Goal: Transaction & Acquisition: Purchase product/service

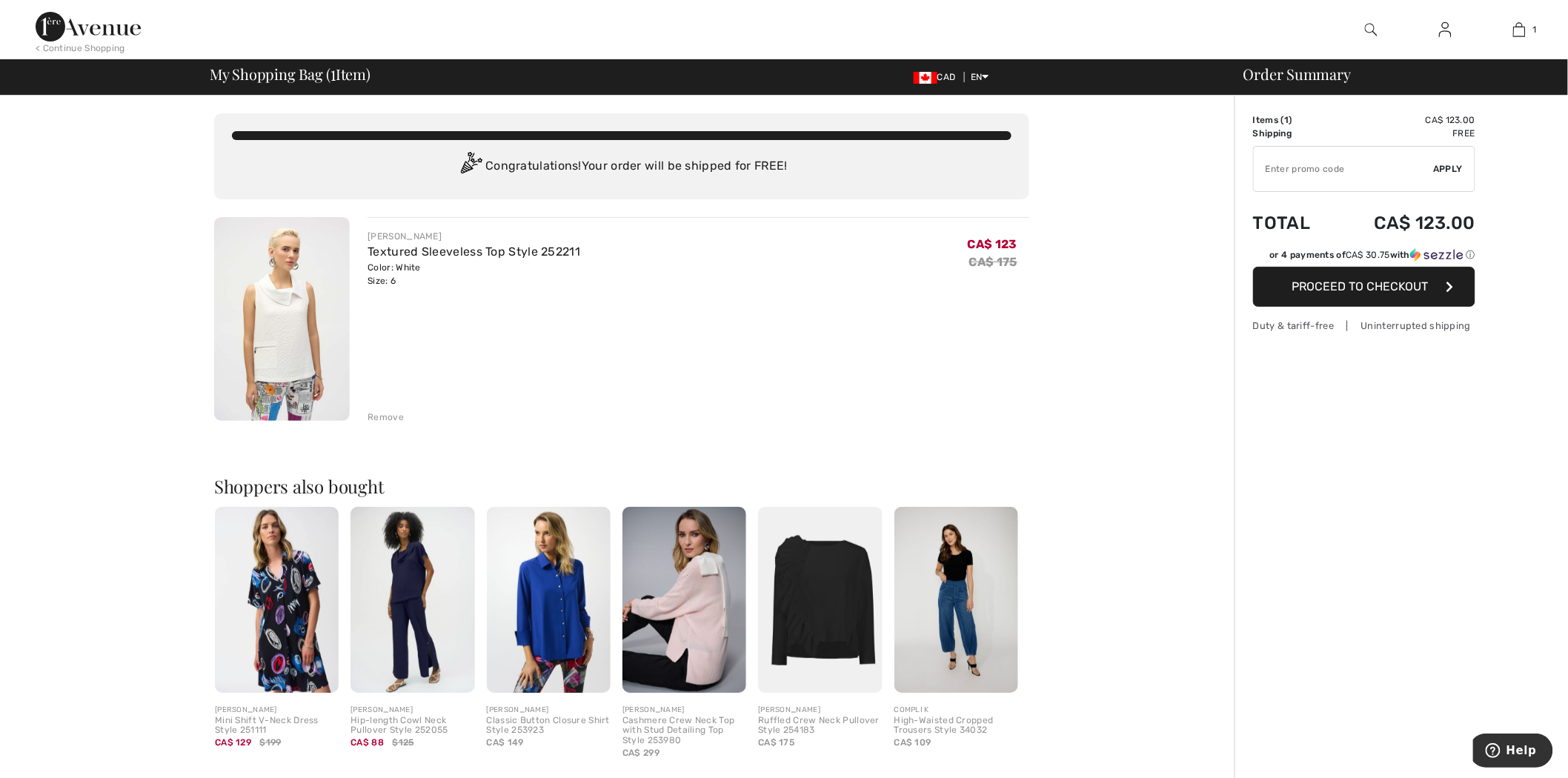
click at [75, 18] on img at bounding box center [88, 27] width 105 height 30
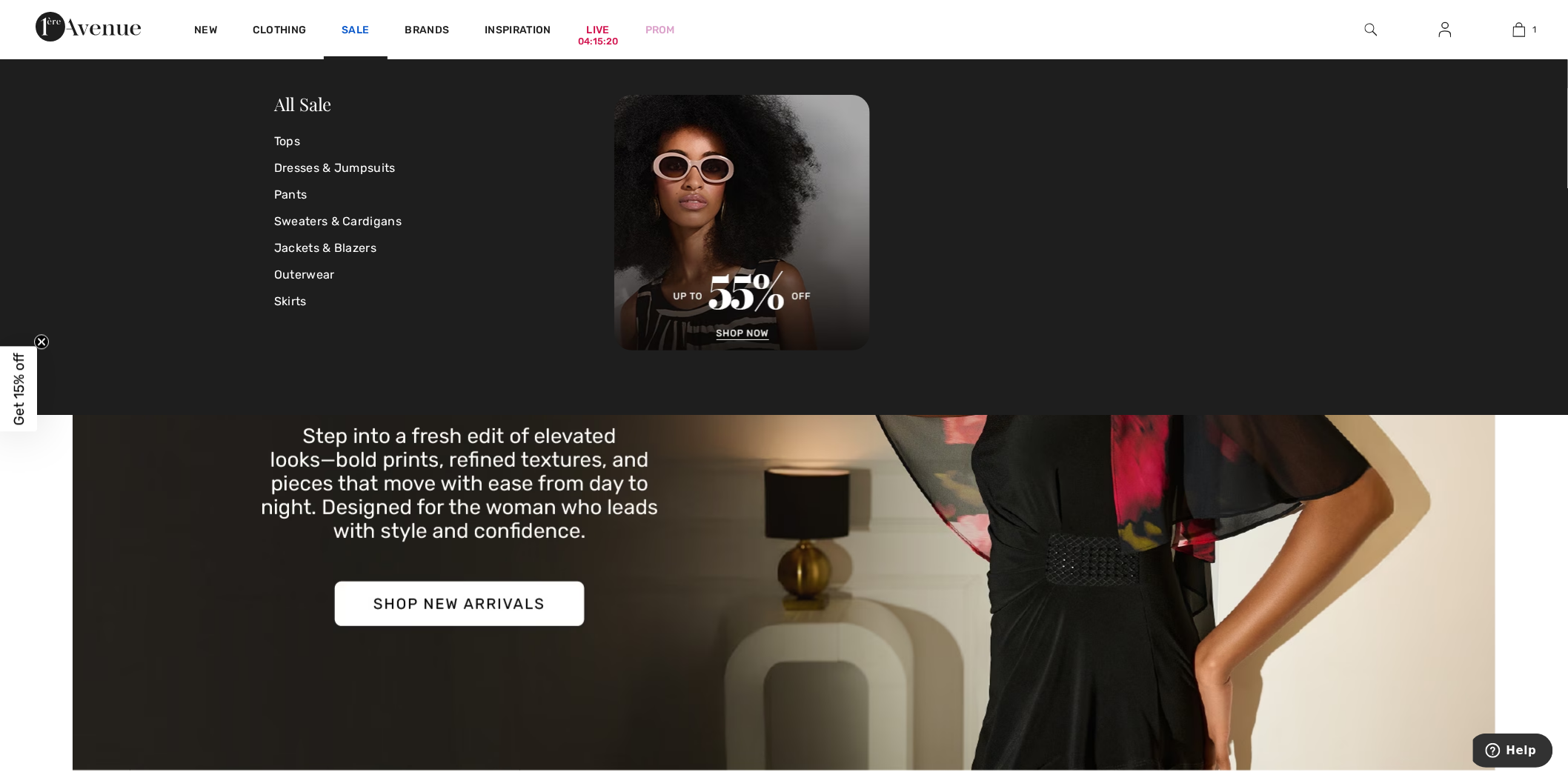
click at [354, 24] on link "Sale" at bounding box center [355, 31] width 28 height 16
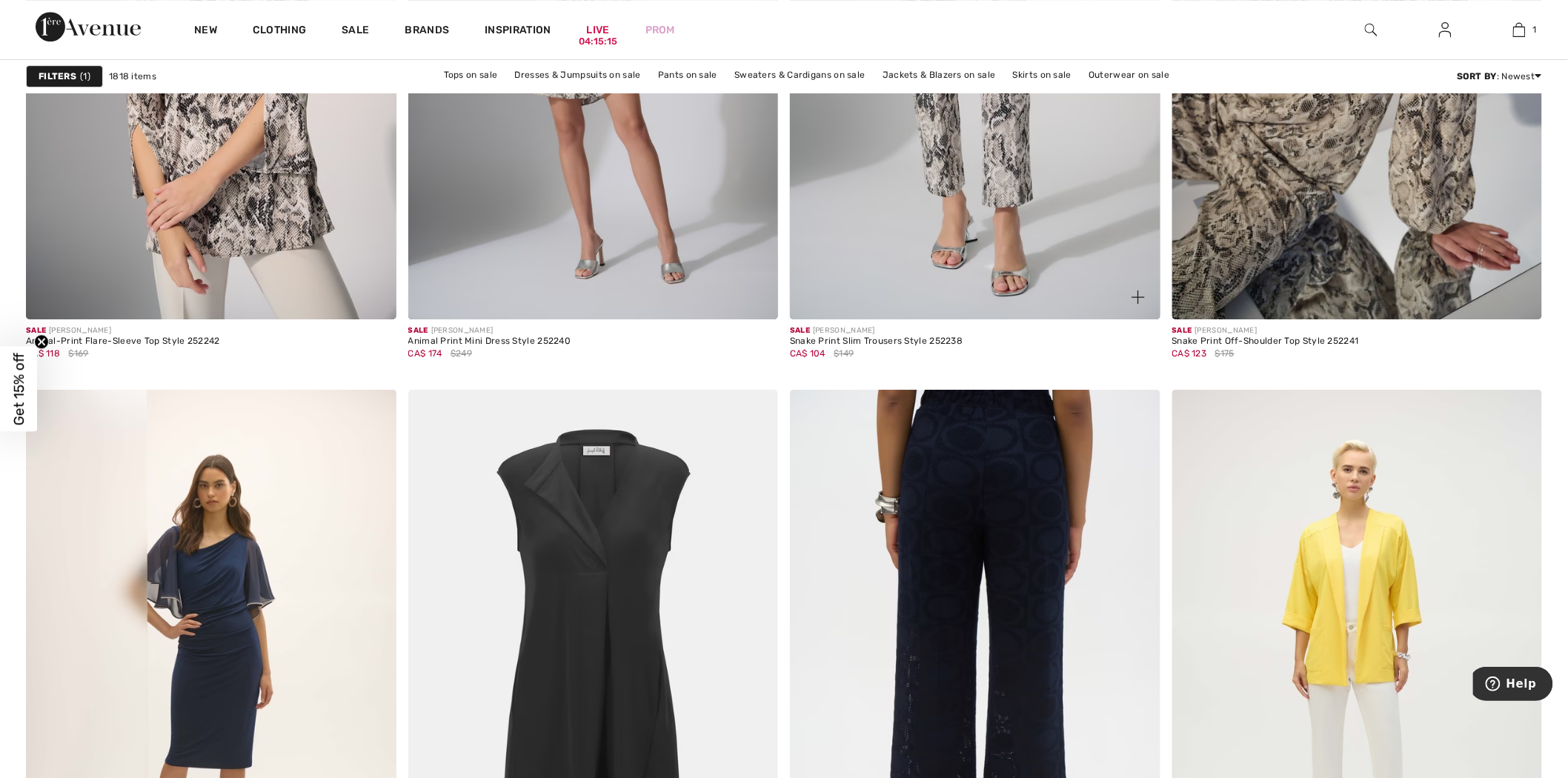
scroll to position [6421, 0]
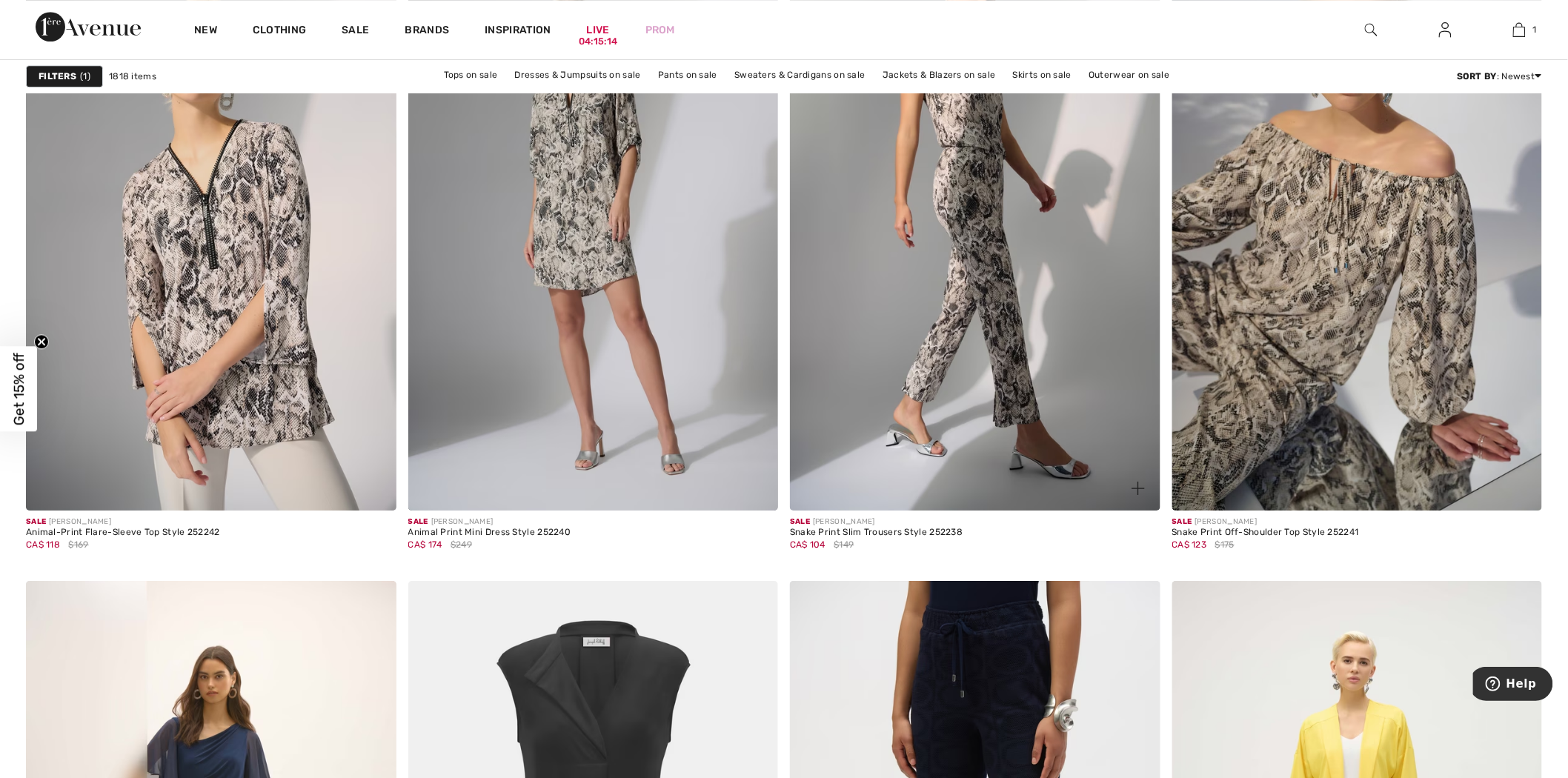
click at [1053, 262] on img at bounding box center [975, 233] width 371 height 555
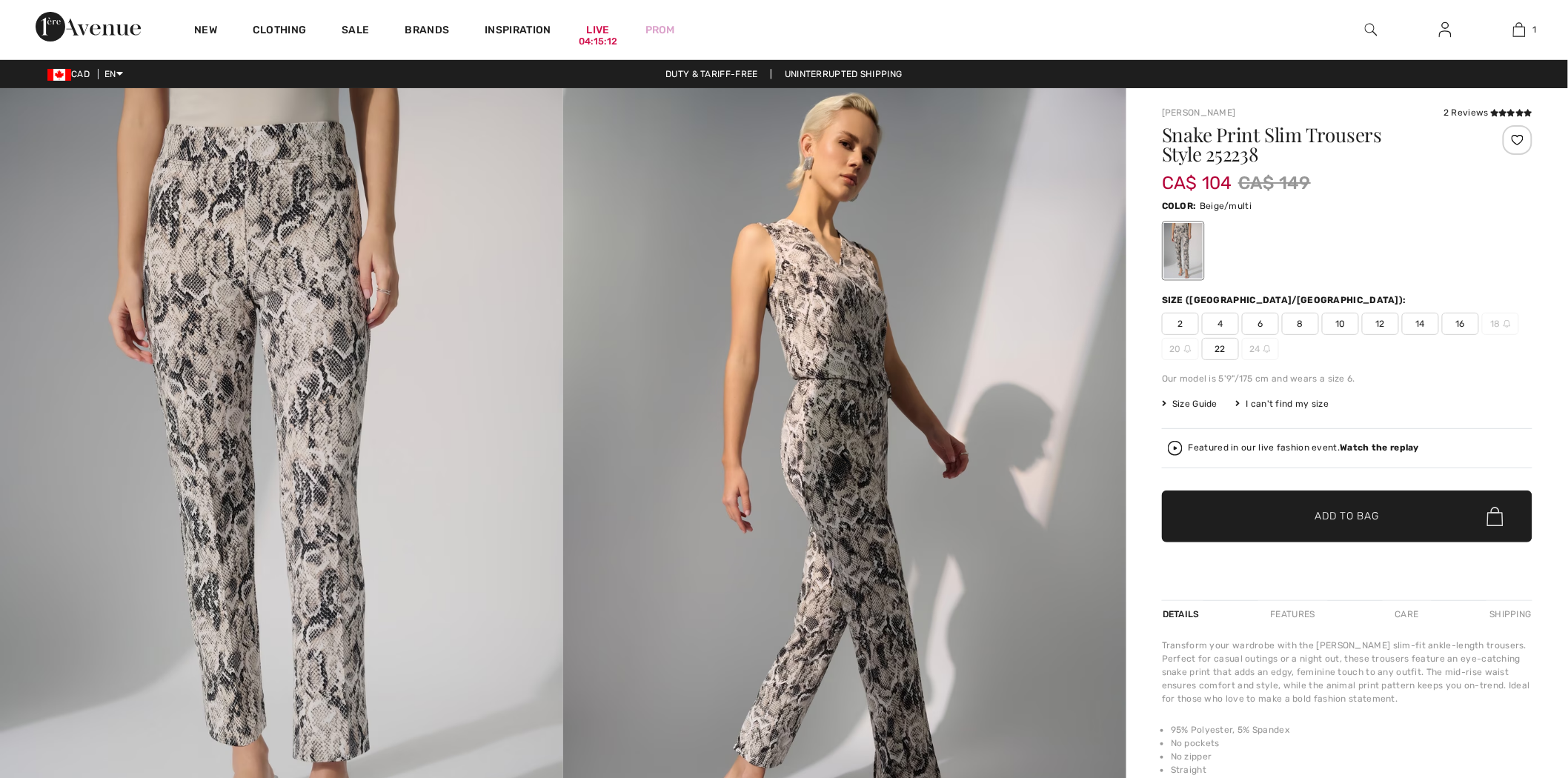
click at [1345, 313] on span "10" at bounding box center [1341, 324] width 37 height 22
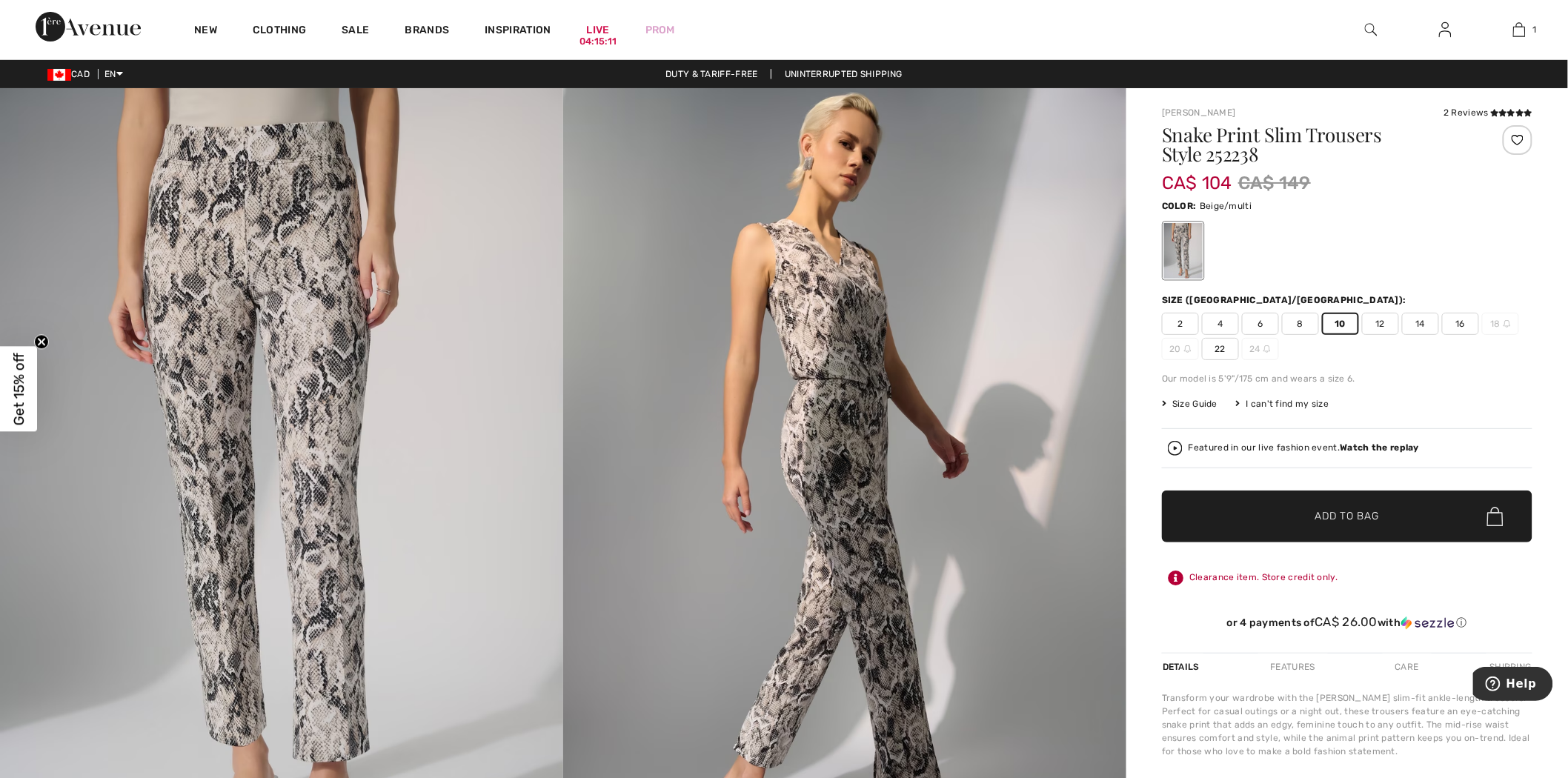
click at [1328, 523] on span "Add to Bag" at bounding box center [1347, 516] width 64 height 16
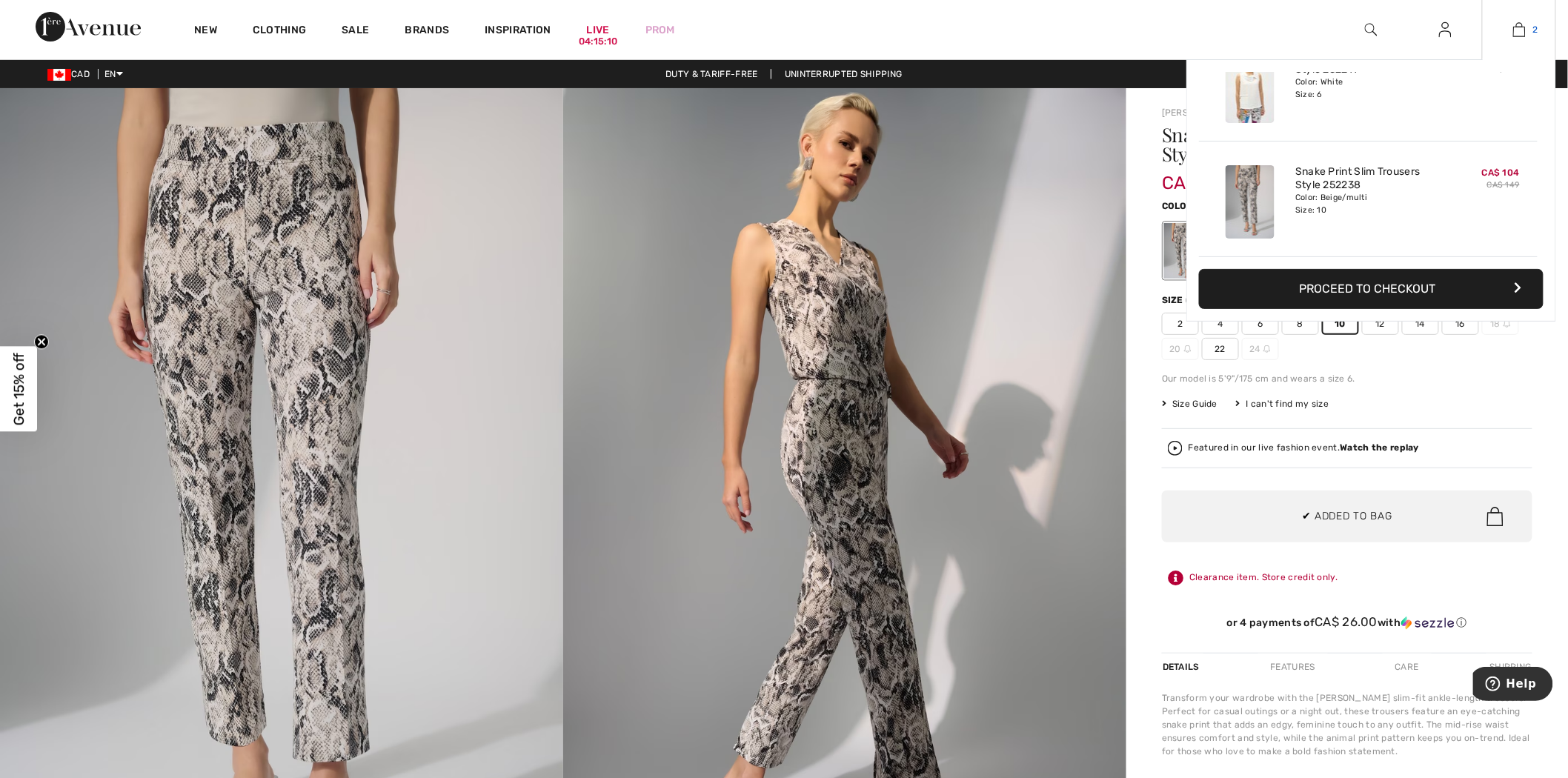
click at [1523, 34] on img at bounding box center [1519, 30] width 13 height 18
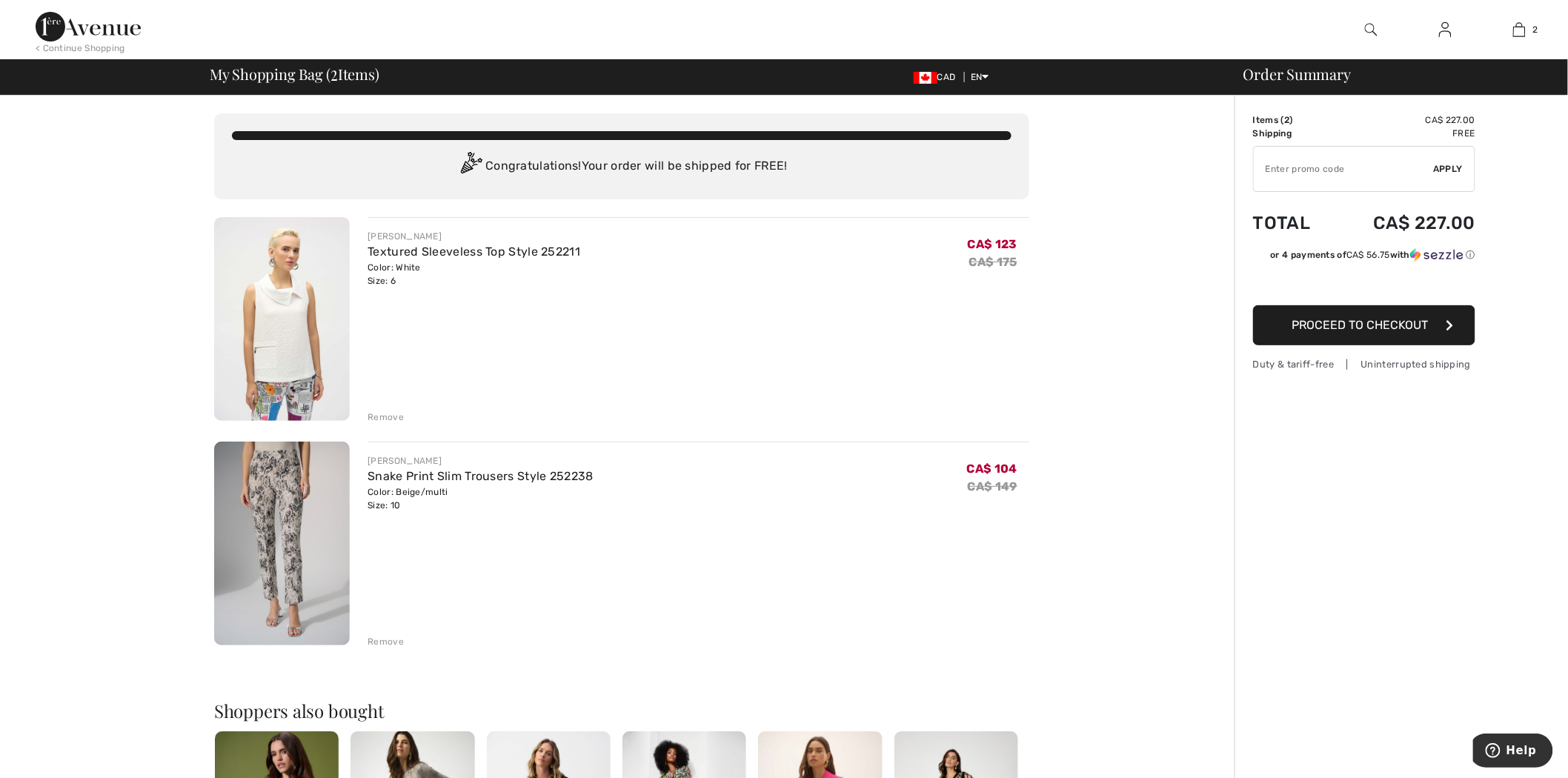
click at [1294, 167] on input "TEXT" at bounding box center [1343, 168] width 180 height 44
type input "NEW15"
click at [1447, 170] on span "Apply" at bounding box center [1448, 169] width 30 height 13
